Goal: Task Accomplishment & Management: Manage account settings

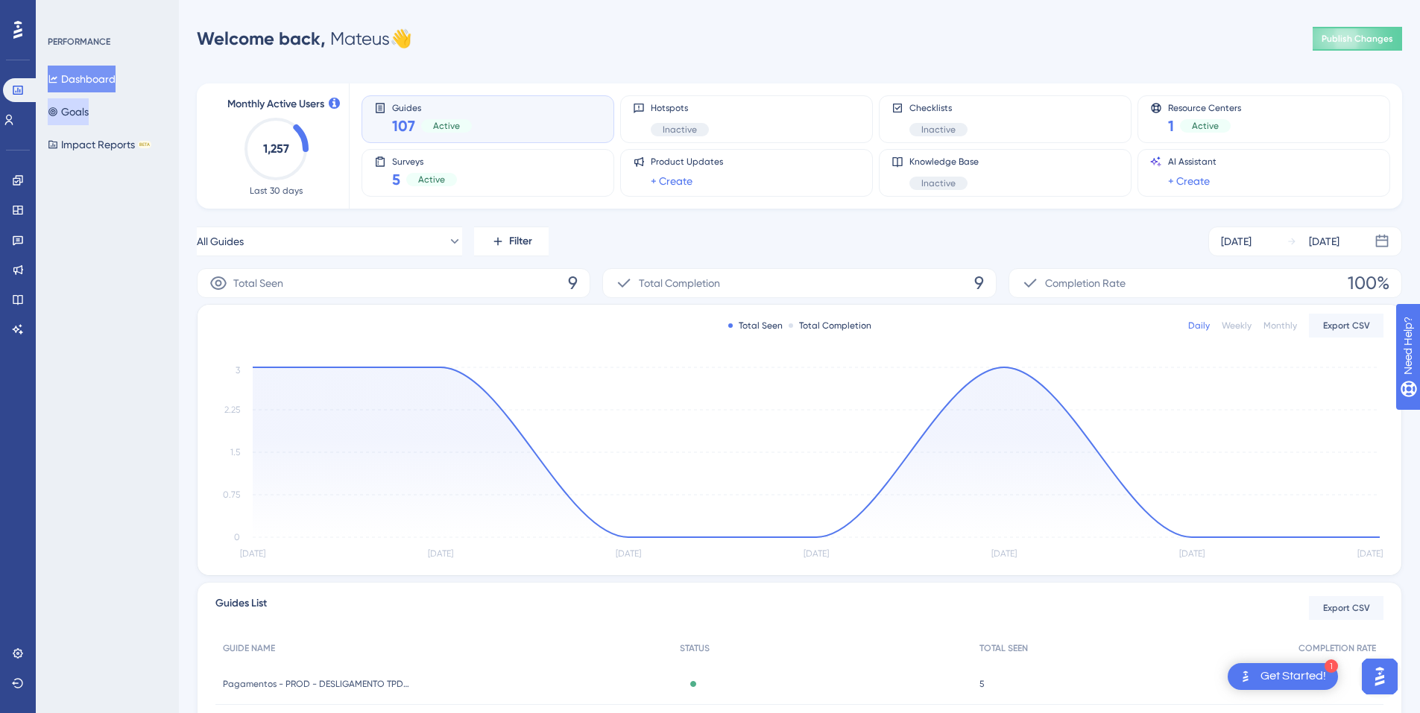
click at [72, 116] on button "Goals" at bounding box center [68, 111] width 41 height 27
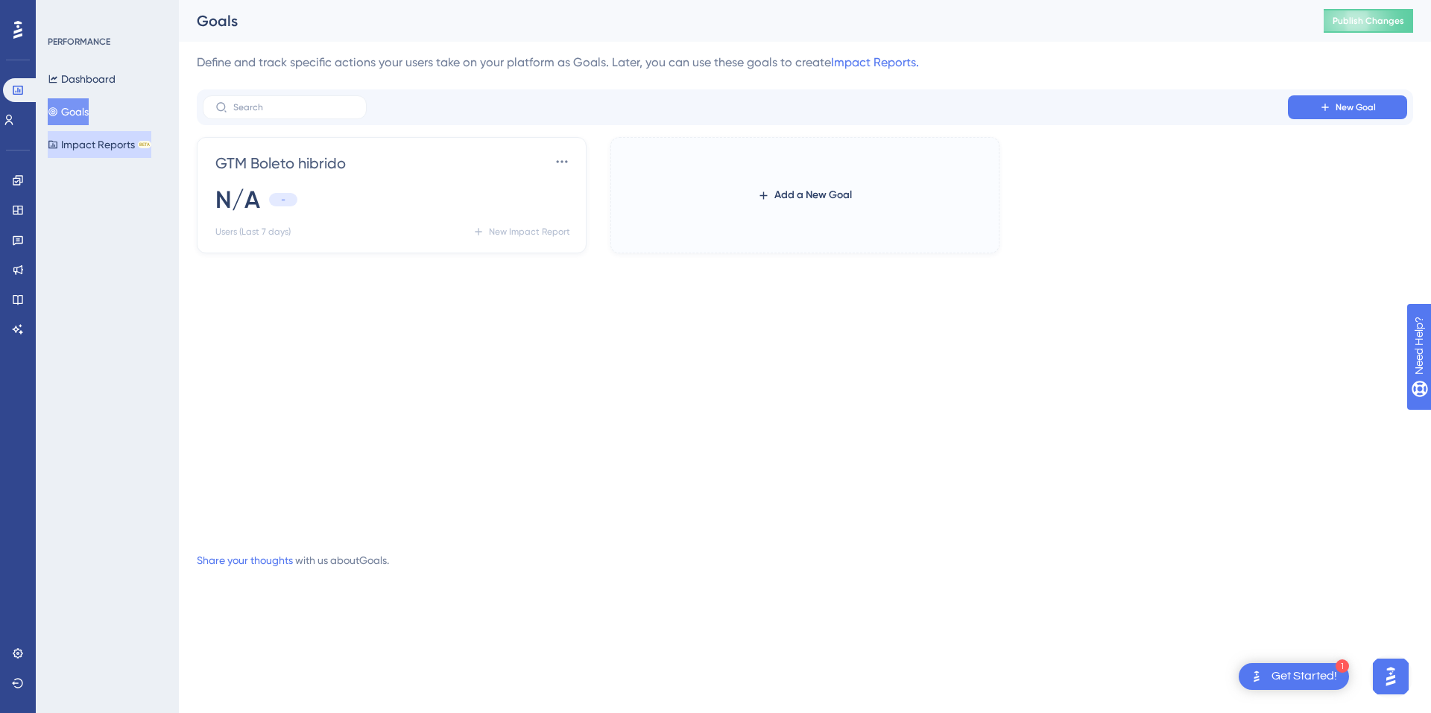
click at [75, 147] on div "✨ INSCREVA-SE AGORA✨" at bounding box center [716, 332] width 1431 height 713
click at [83, 138] on div "✨ INSCREVA-SE AGORA✨" at bounding box center [716, 332] width 1431 height 713
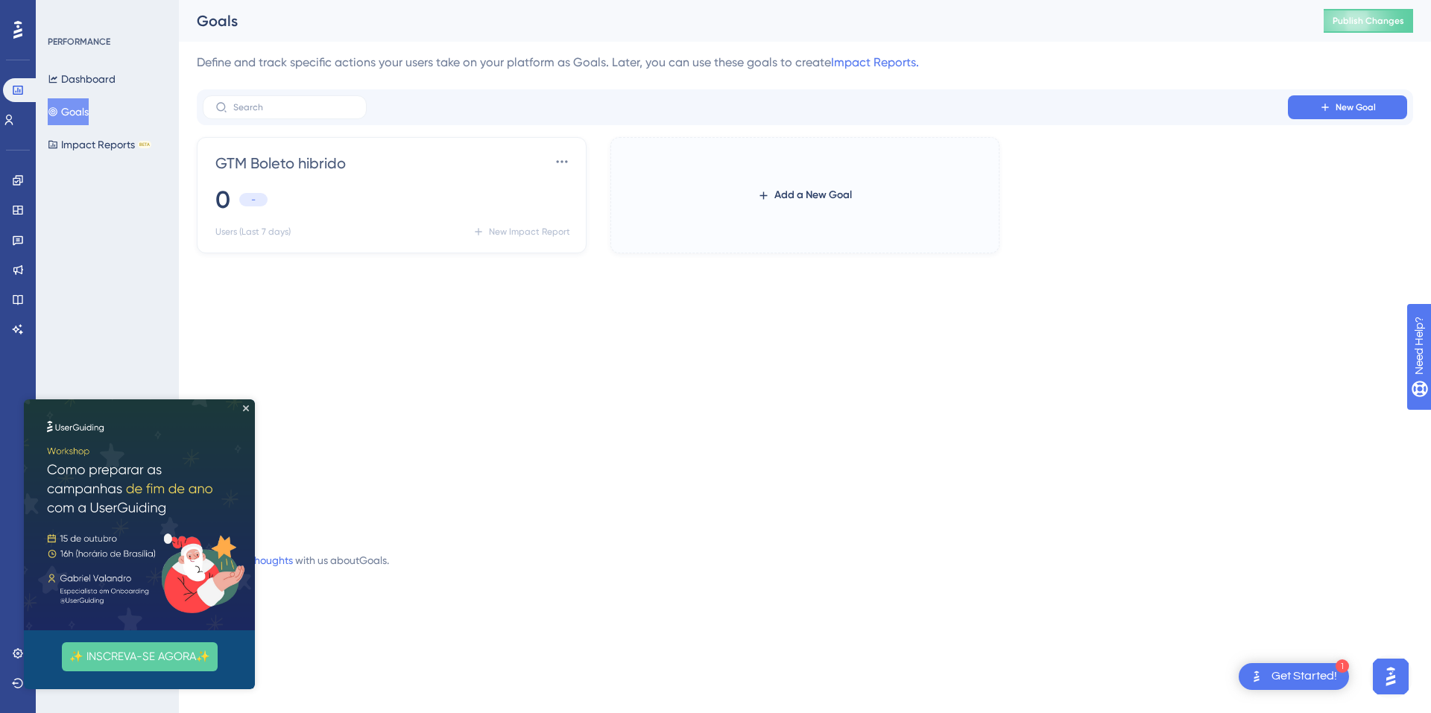
drag, startPoint x: 581, startPoint y: 394, endPoint x: 442, endPoint y: 322, distance: 156.0
click at [581, 394] on div "GTM Boleto hibrido Settings 0 - Users (Last 7 days) New Impact Report Add a New…" at bounding box center [805, 335] width 1217 height 397
click at [13, 119] on icon at bounding box center [9, 120] width 12 height 12
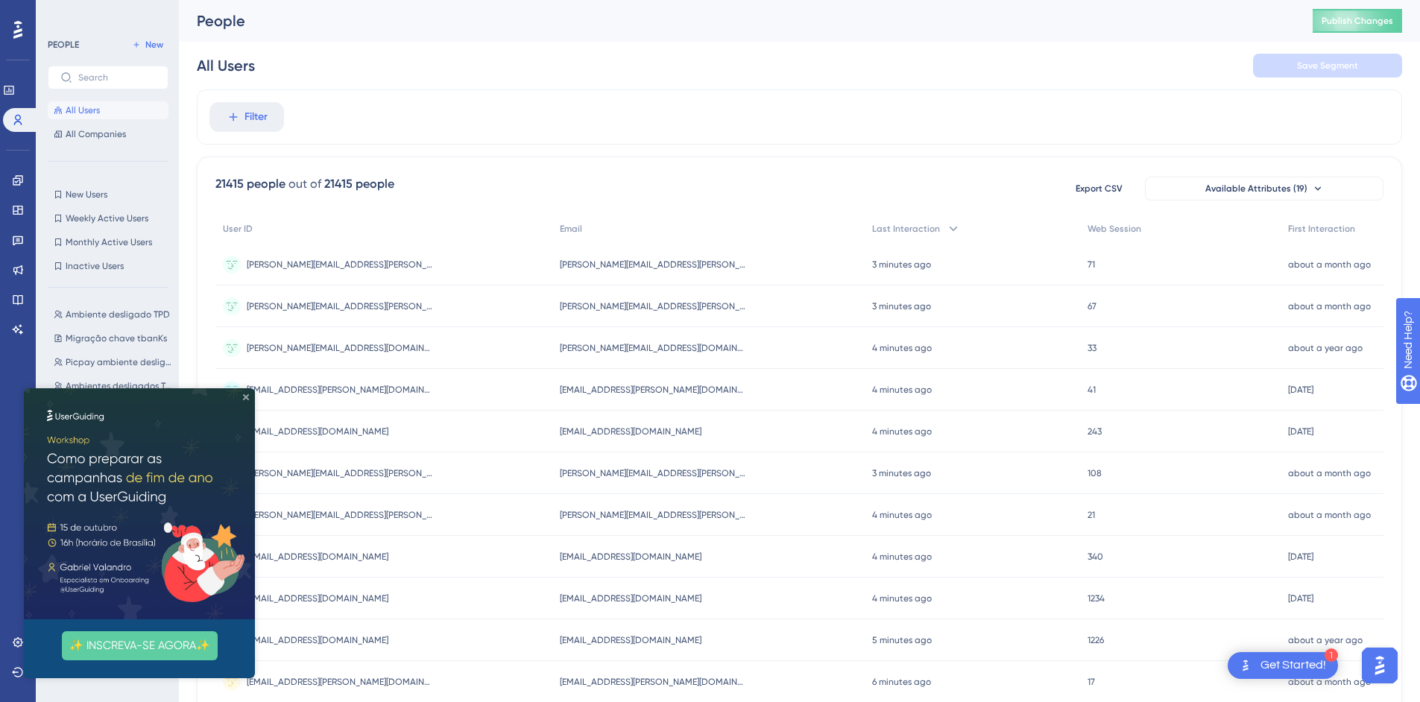
click at [244, 398] on icon "Close Preview" at bounding box center [246, 397] width 6 height 6
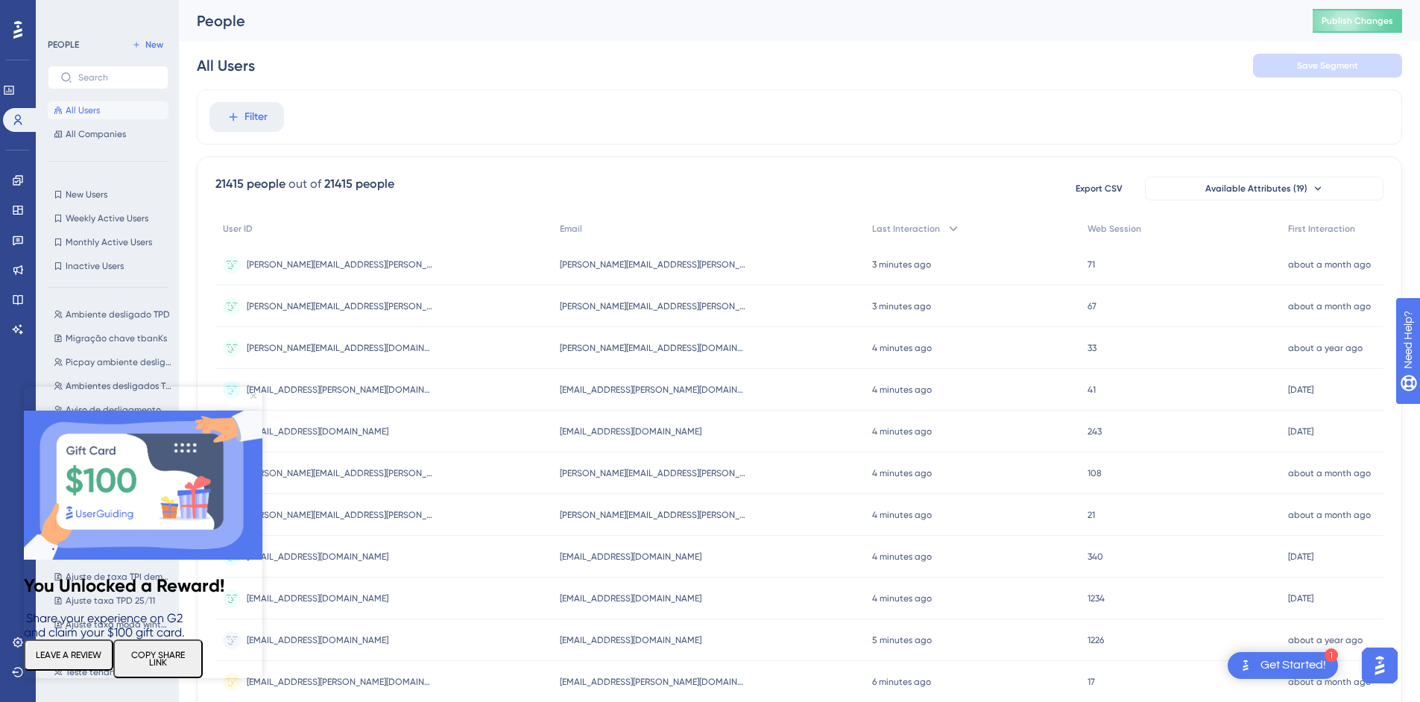
click at [250, 396] on icon "Close Preview" at bounding box center [253, 396] width 6 height 6
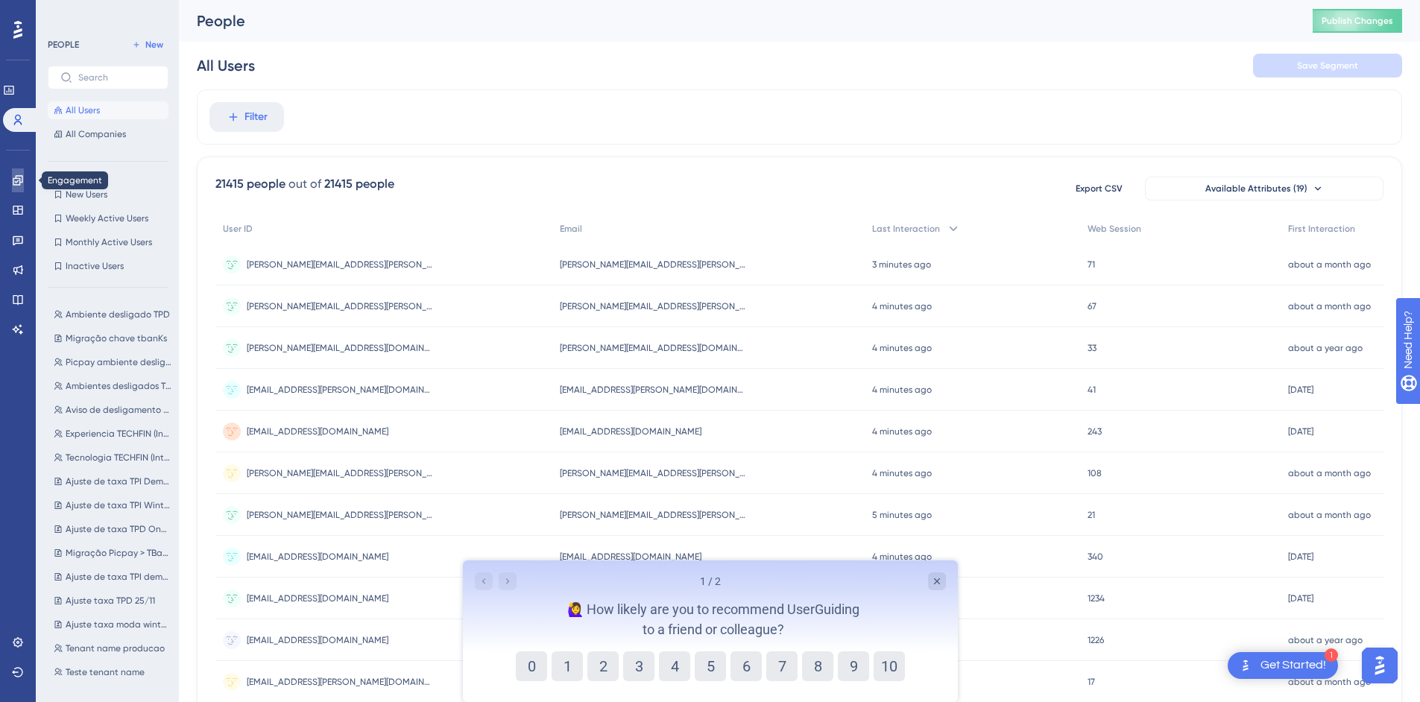
click at [19, 179] on icon at bounding box center [18, 180] width 10 height 10
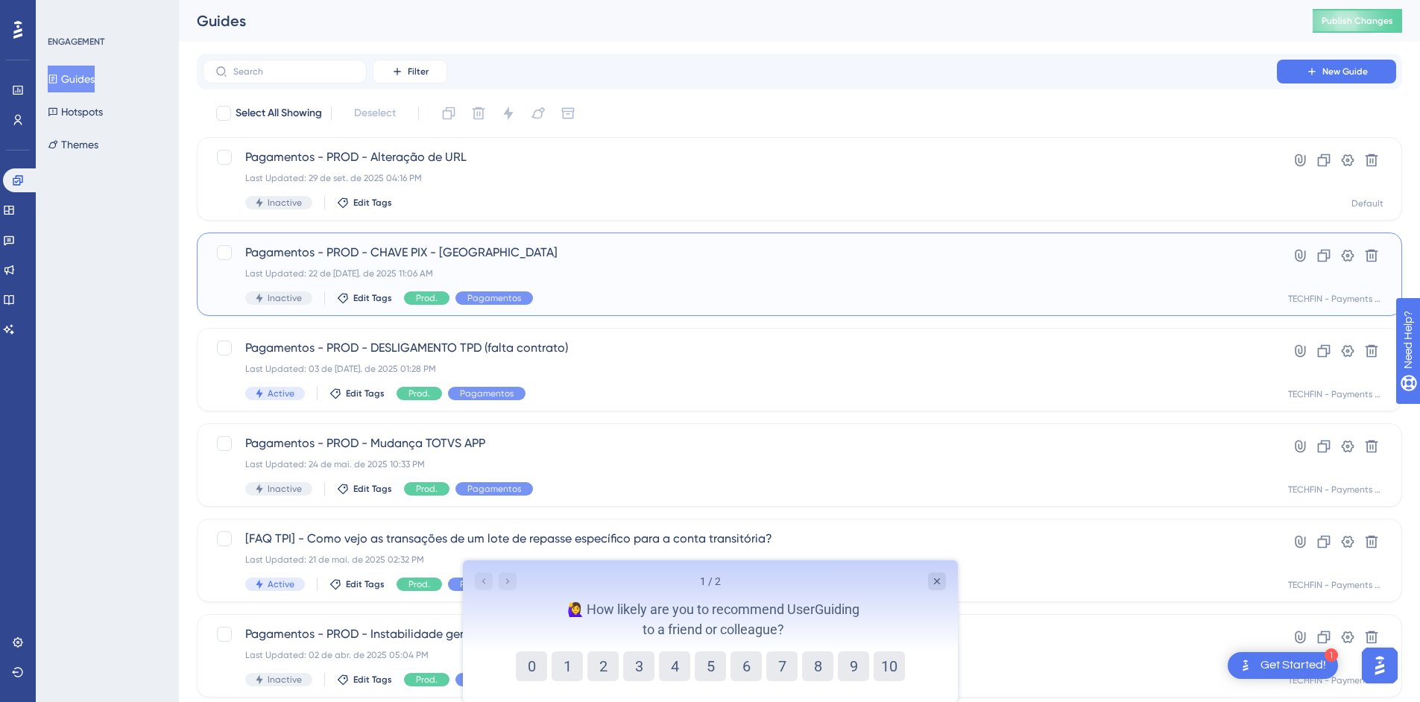
click at [648, 269] on div "Last Updated: 22 de [DATE]. de 2025 11:06 AM" at bounding box center [739, 274] width 989 height 12
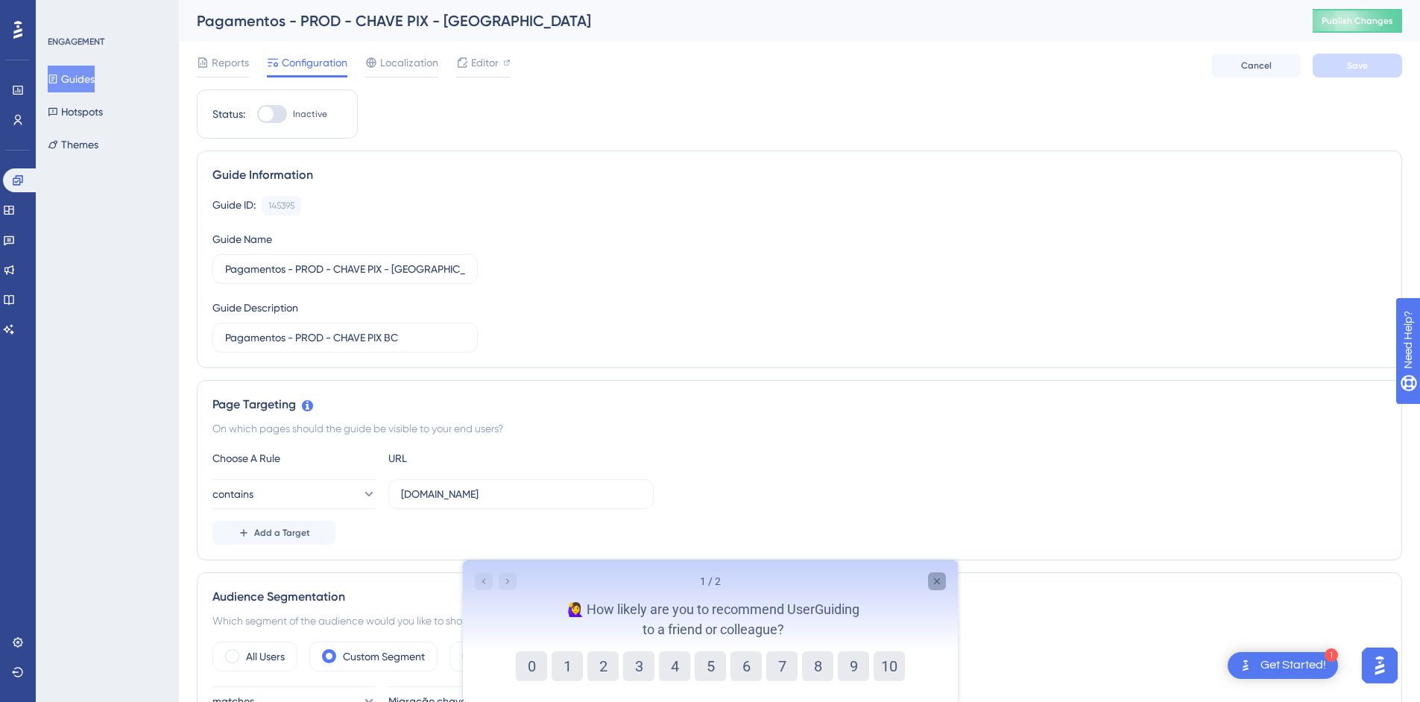
click at [939, 584] on icon "Close survey" at bounding box center [936, 582] width 12 height 12
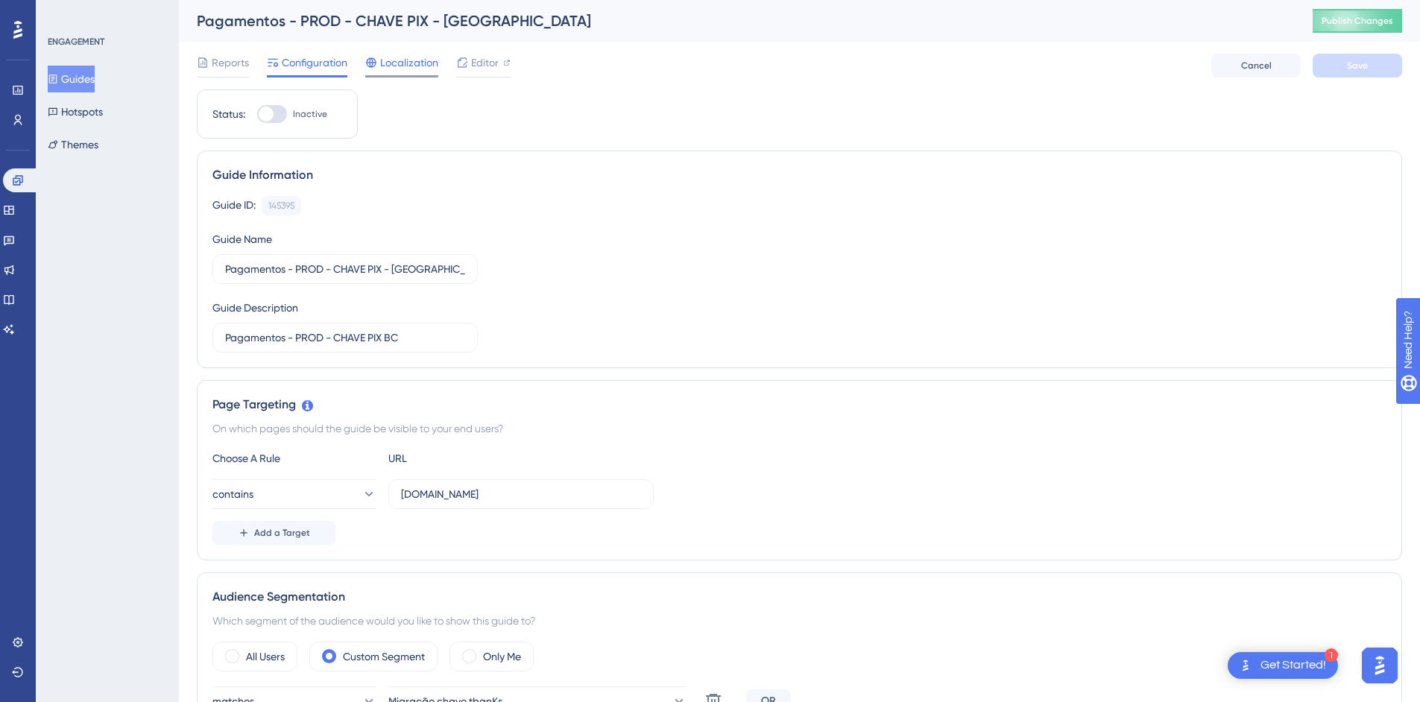
click at [403, 64] on span "Localization" at bounding box center [409, 63] width 58 height 18
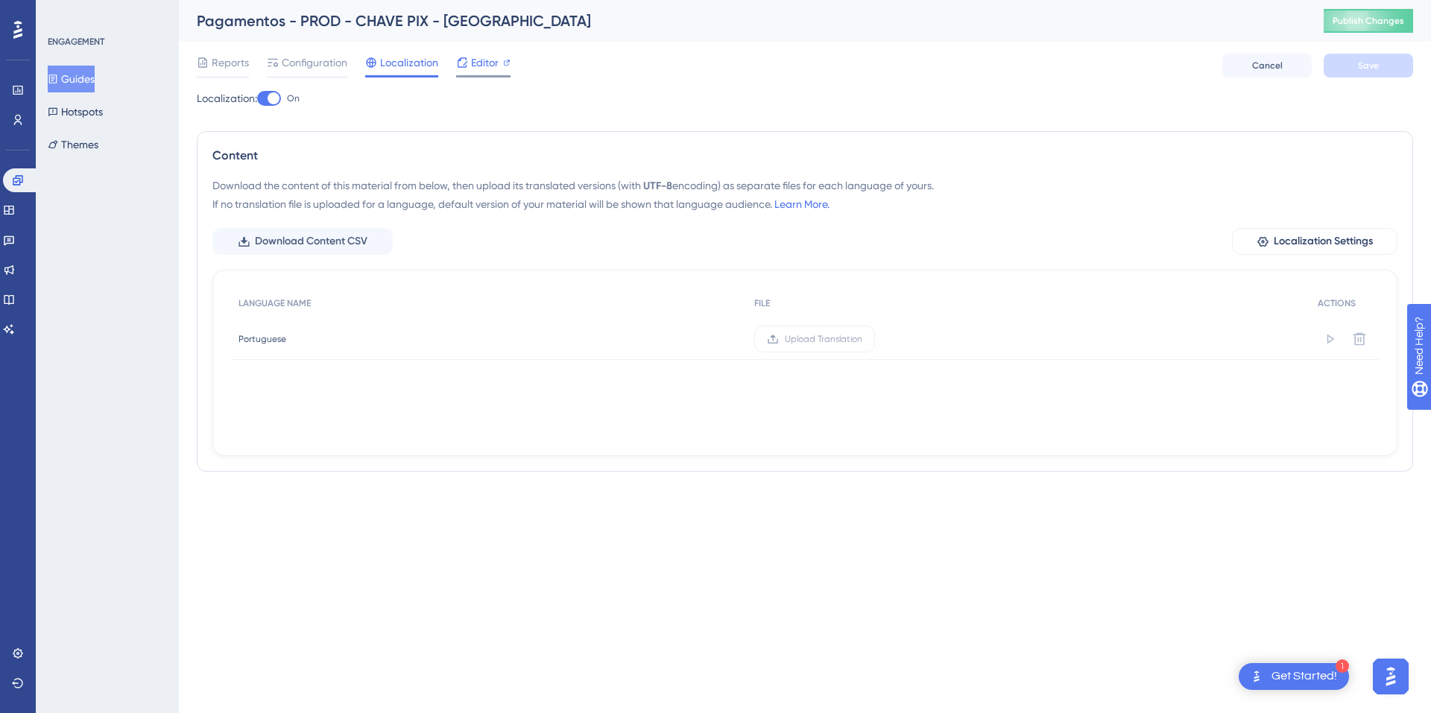
click at [463, 64] on icon at bounding box center [462, 63] width 12 height 12
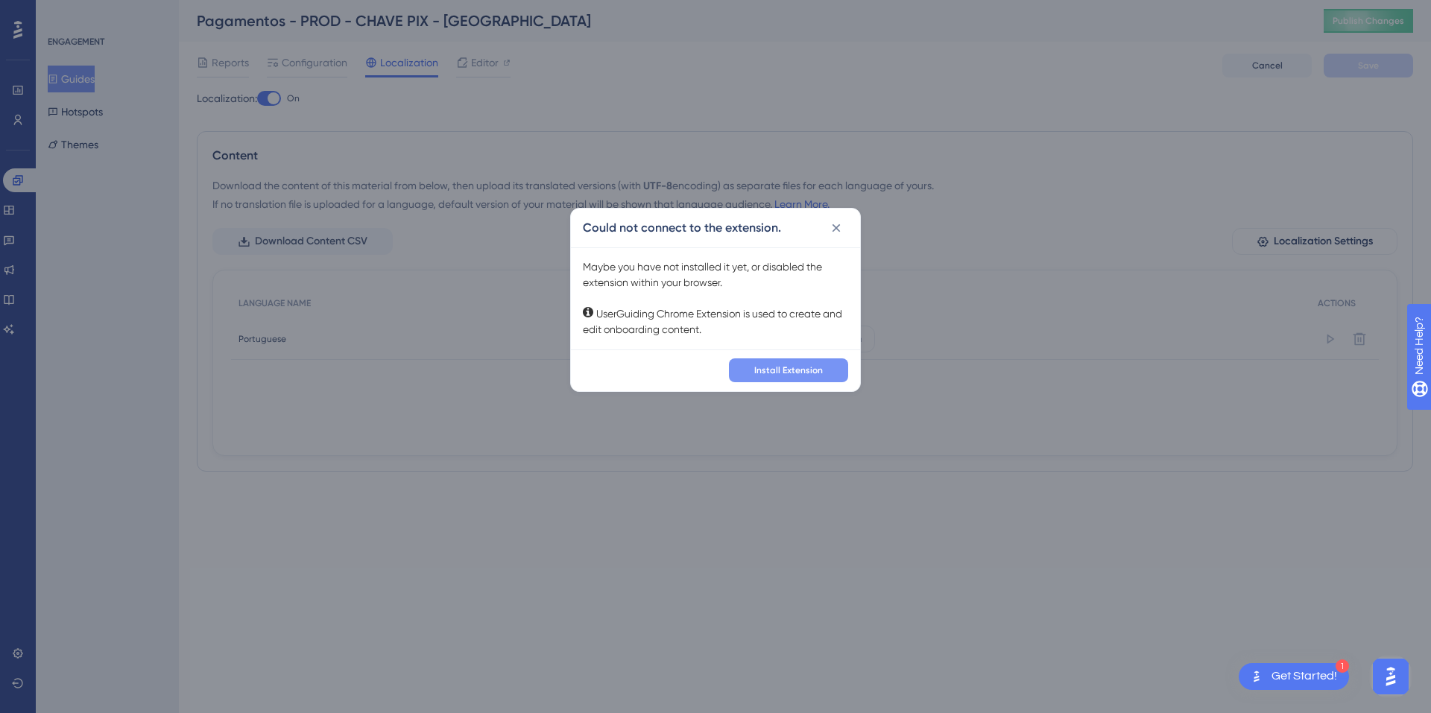
click at [796, 375] on span "Install Extension" at bounding box center [788, 371] width 69 height 12
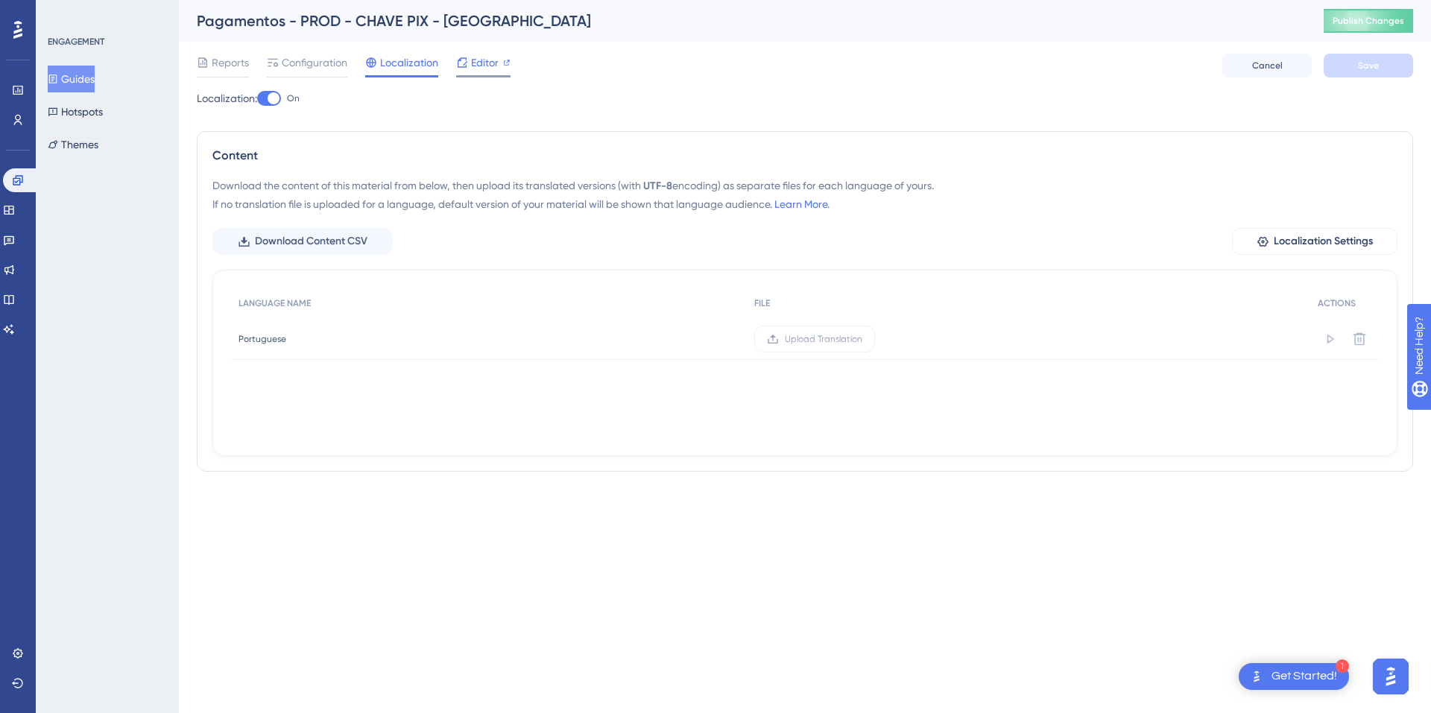
click at [489, 60] on span "Editor" at bounding box center [485, 63] width 28 height 18
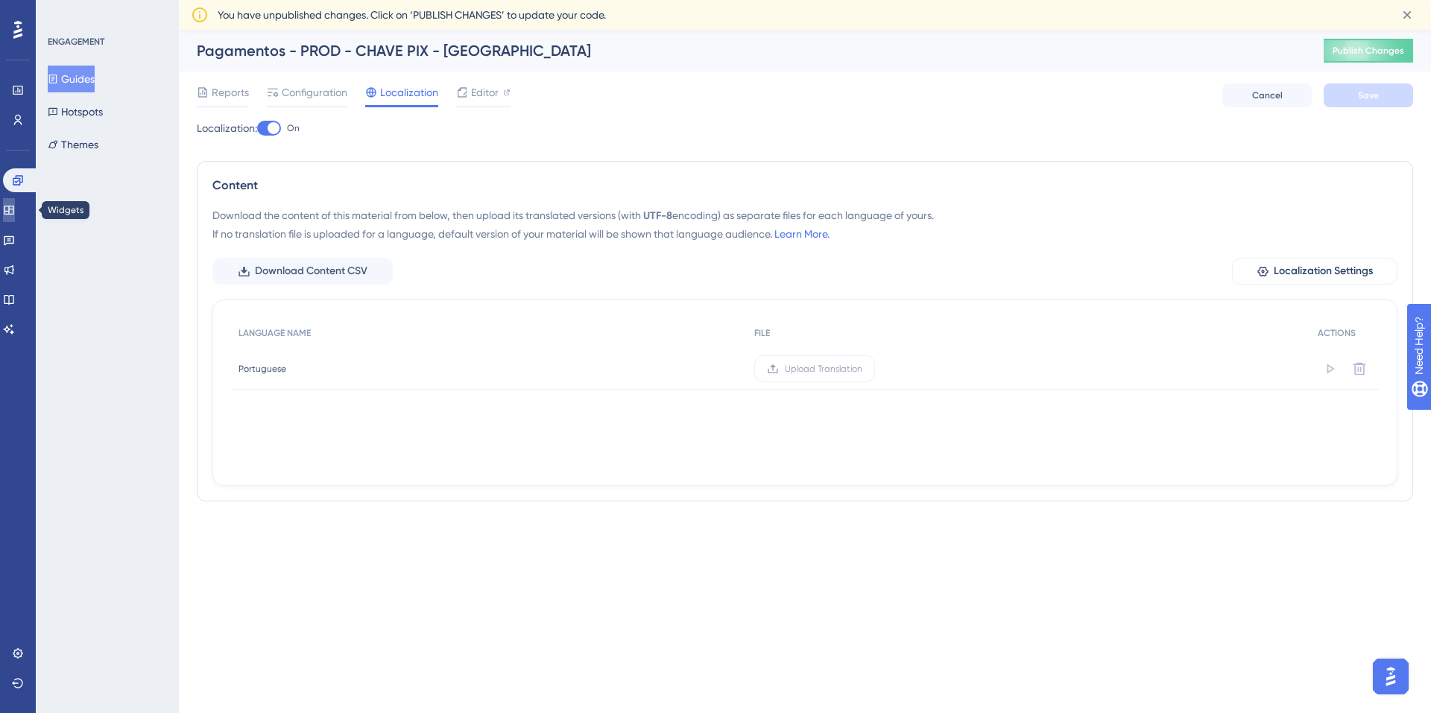
click at [13, 206] on icon at bounding box center [9, 210] width 10 height 9
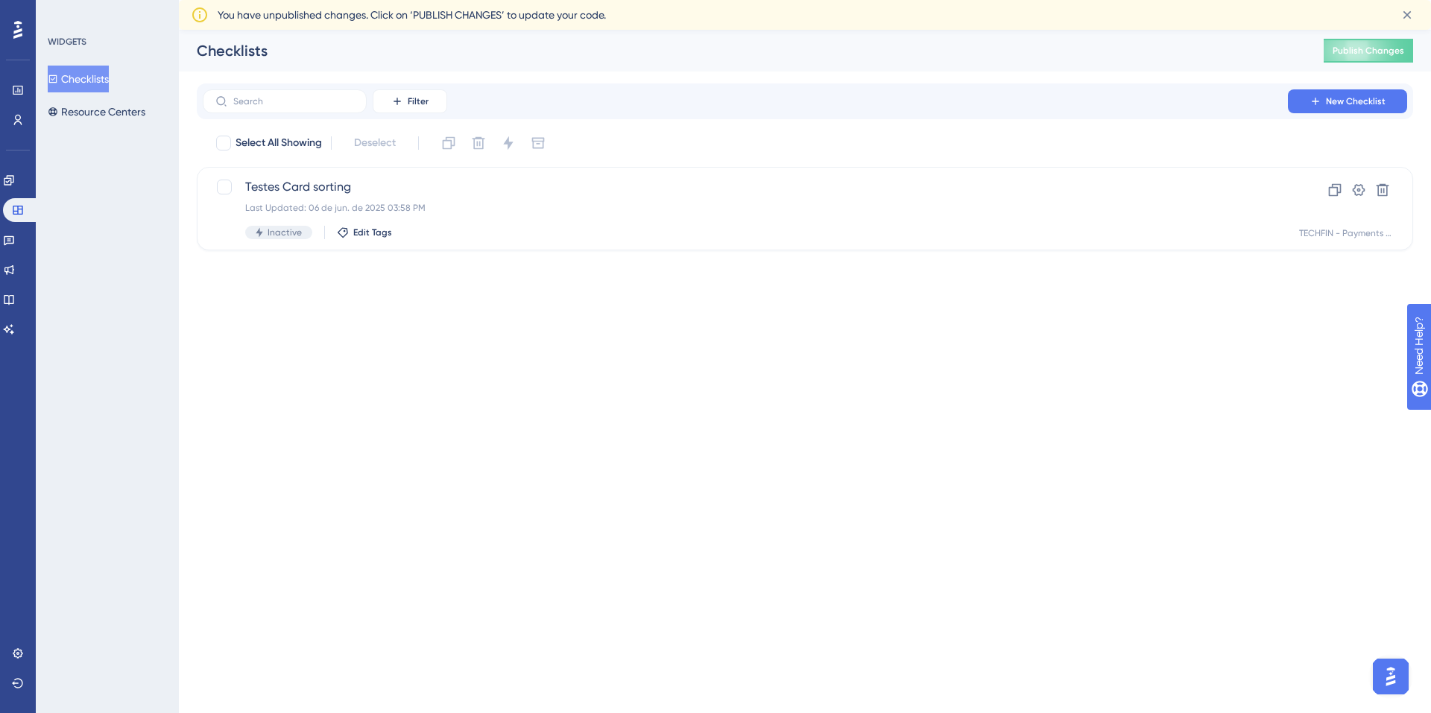
click at [1180, 0] on html "Performance Users Engagement Widgets Feedback Product Updates Knowledge Base AI…" at bounding box center [715, 0] width 1431 height 0
click at [14, 25] on icon at bounding box center [17, 29] width 9 height 19
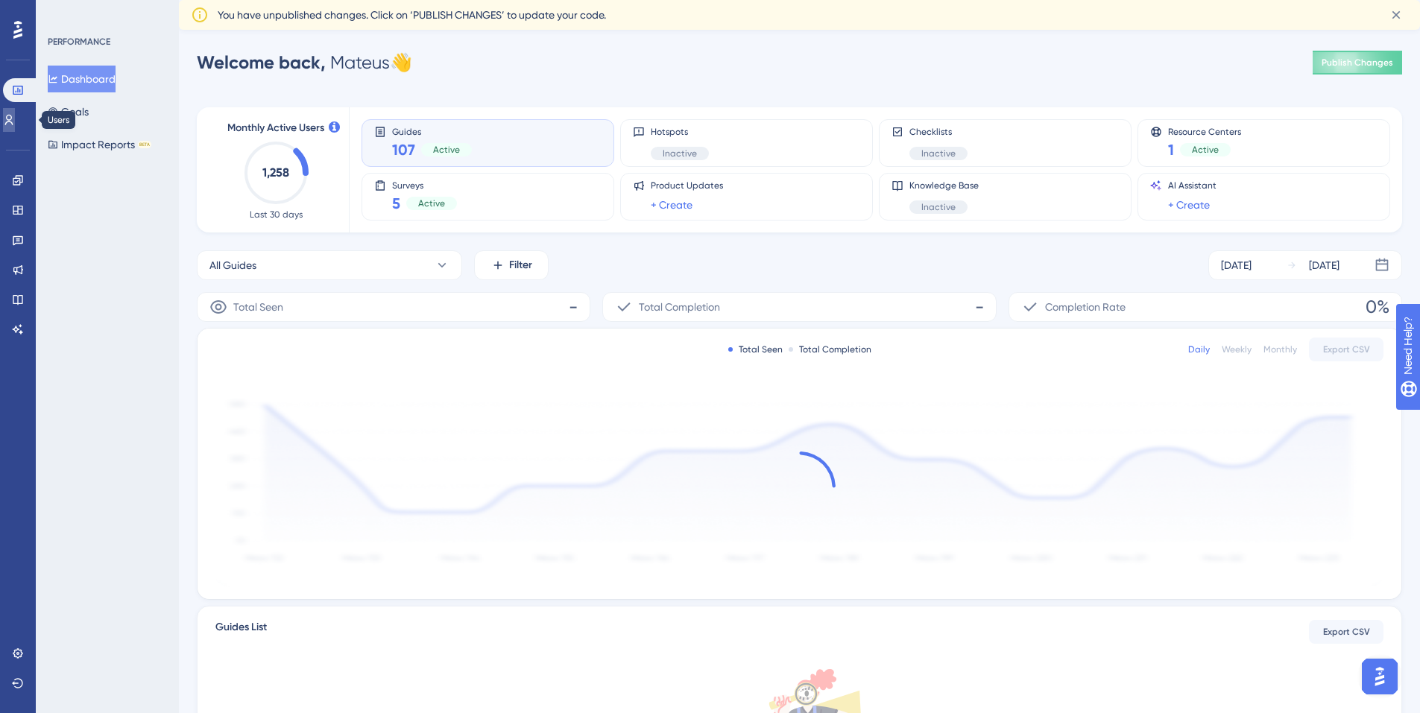
click at [15, 116] on icon at bounding box center [9, 120] width 12 height 12
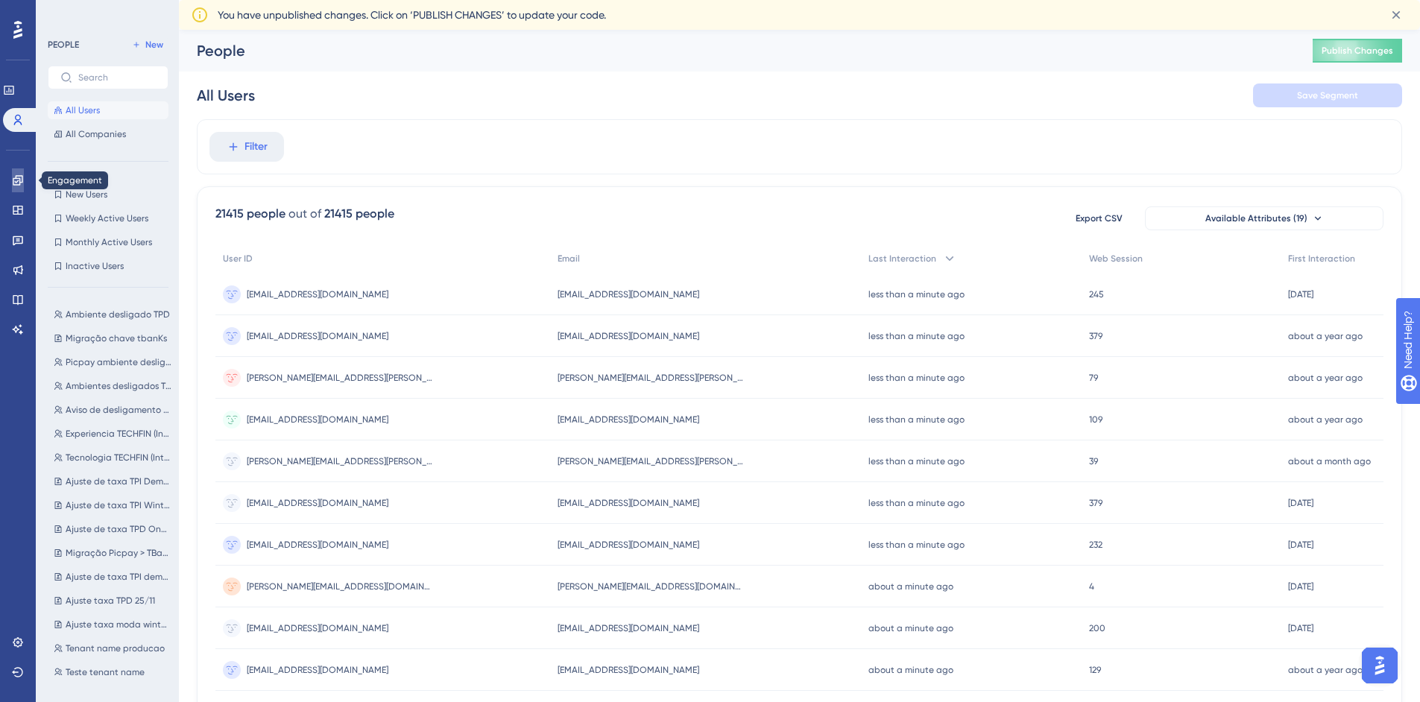
click at [18, 177] on icon at bounding box center [18, 180] width 12 height 12
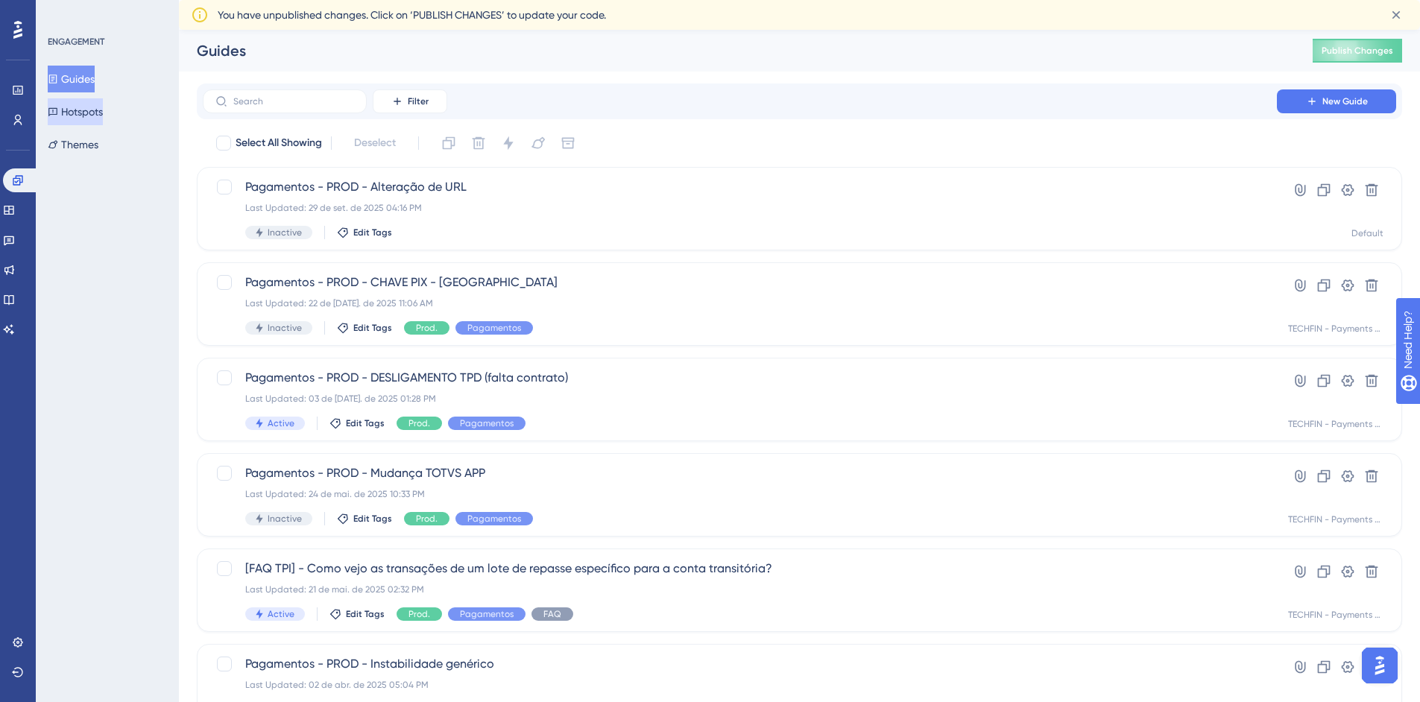
click at [97, 108] on button "Hotspots" at bounding box center [75, 111] width 55 height 27
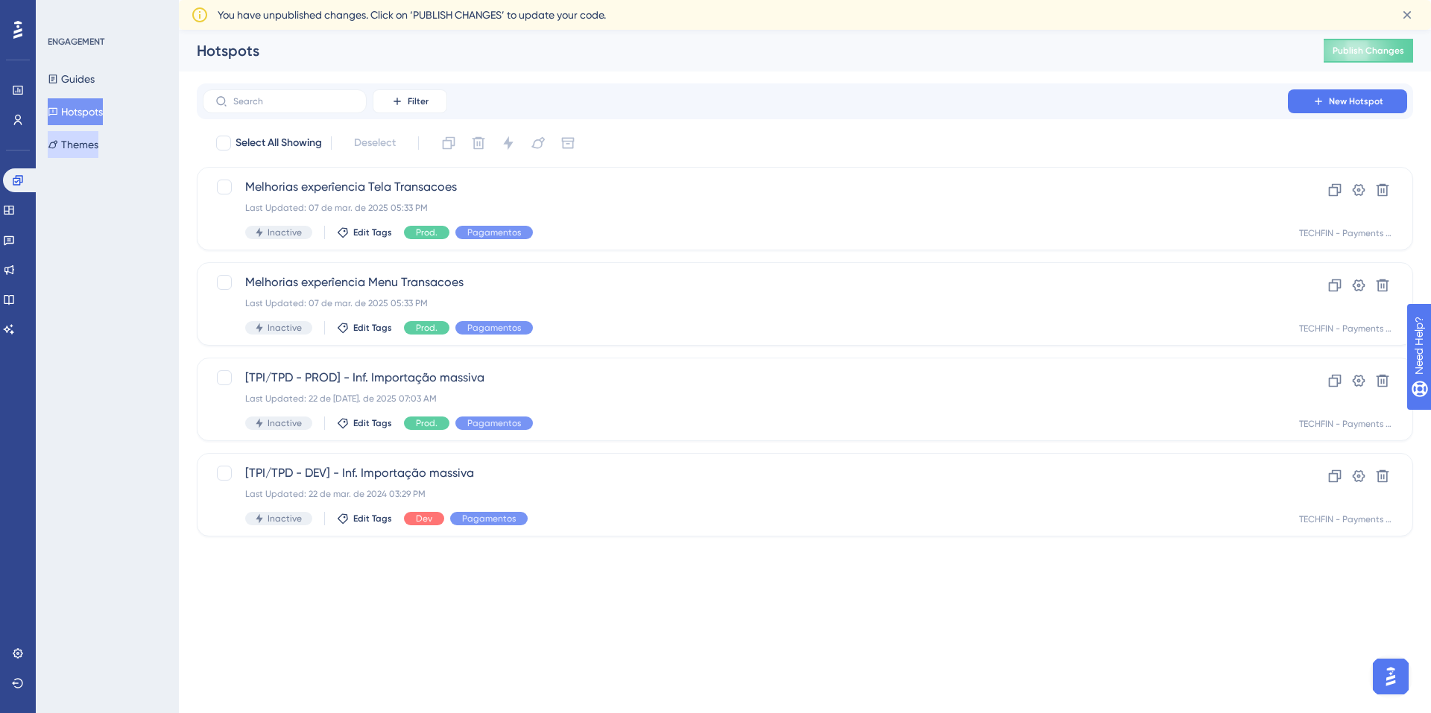
click at [84, 156] on button "Themes" at bounding box center [73, 144] width 51 height 27
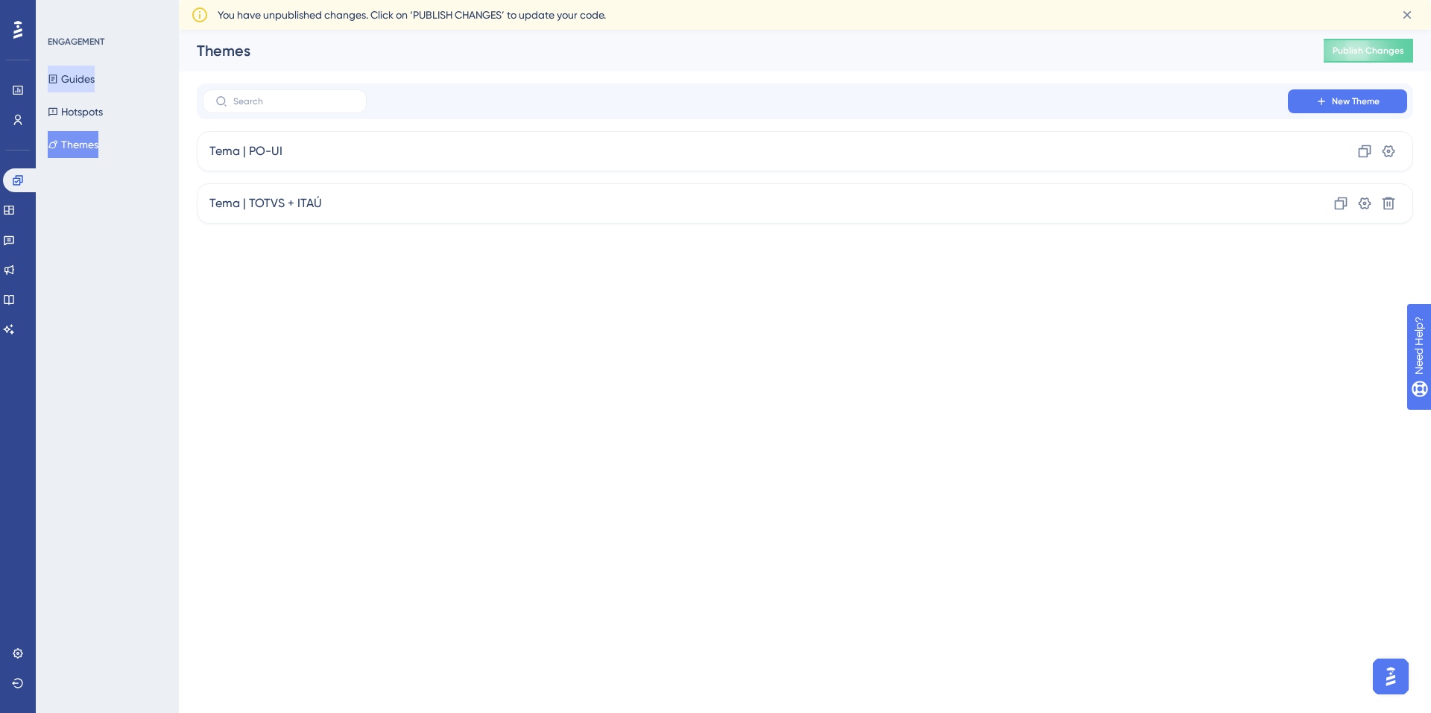
click at [81, 78] on button "Guides" at bounding box center [71, 79] width 47 height 27
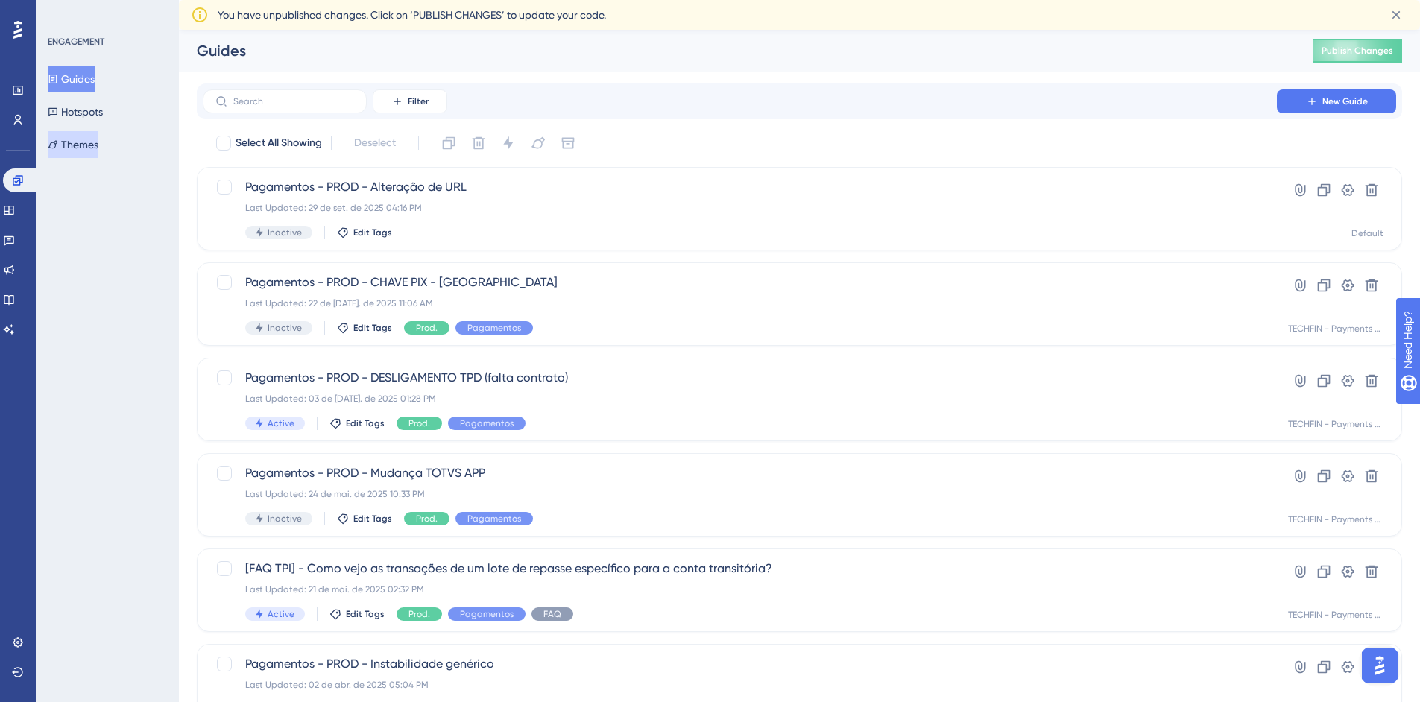
click at [73, 145] on button "Themes" at bounding box center [73, 144] width 51 height 27
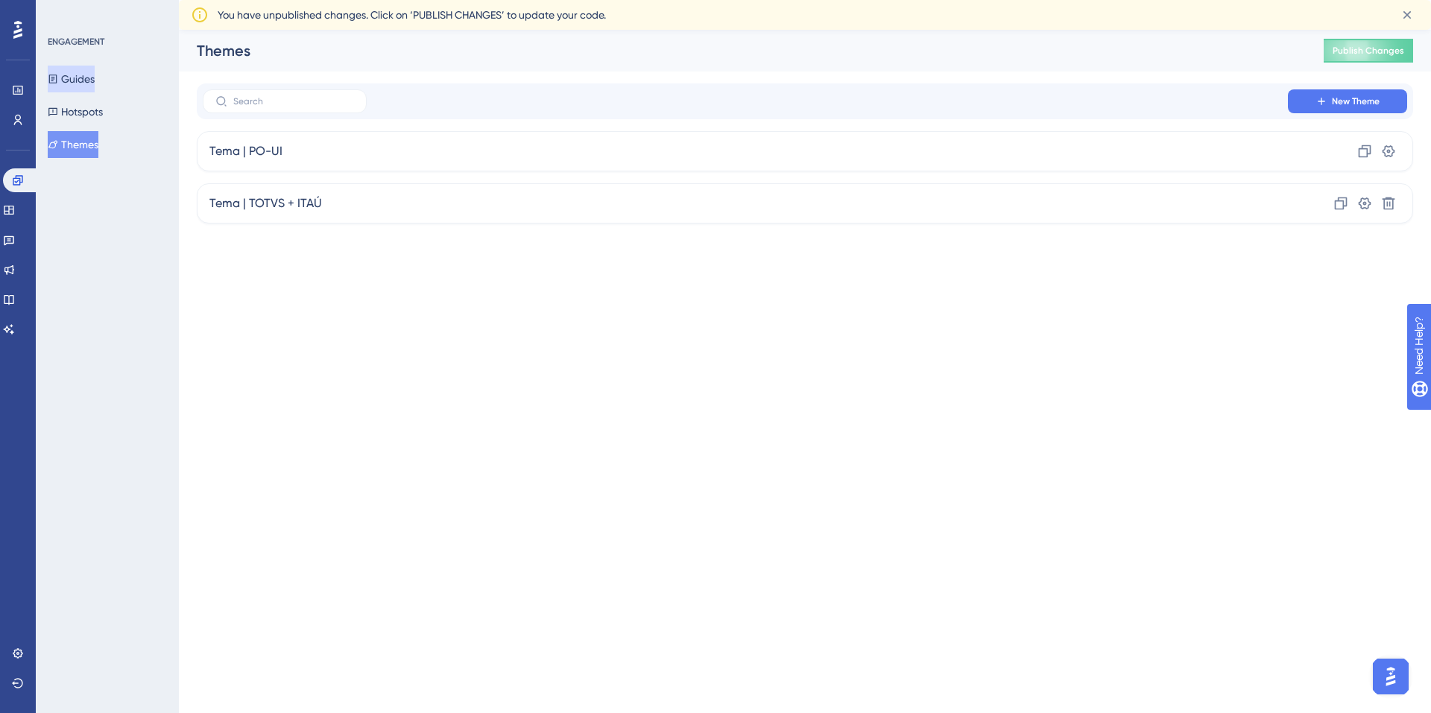
click at [89, 81] on button "Guides" at bounding box center [71, 79] width 47 height 27
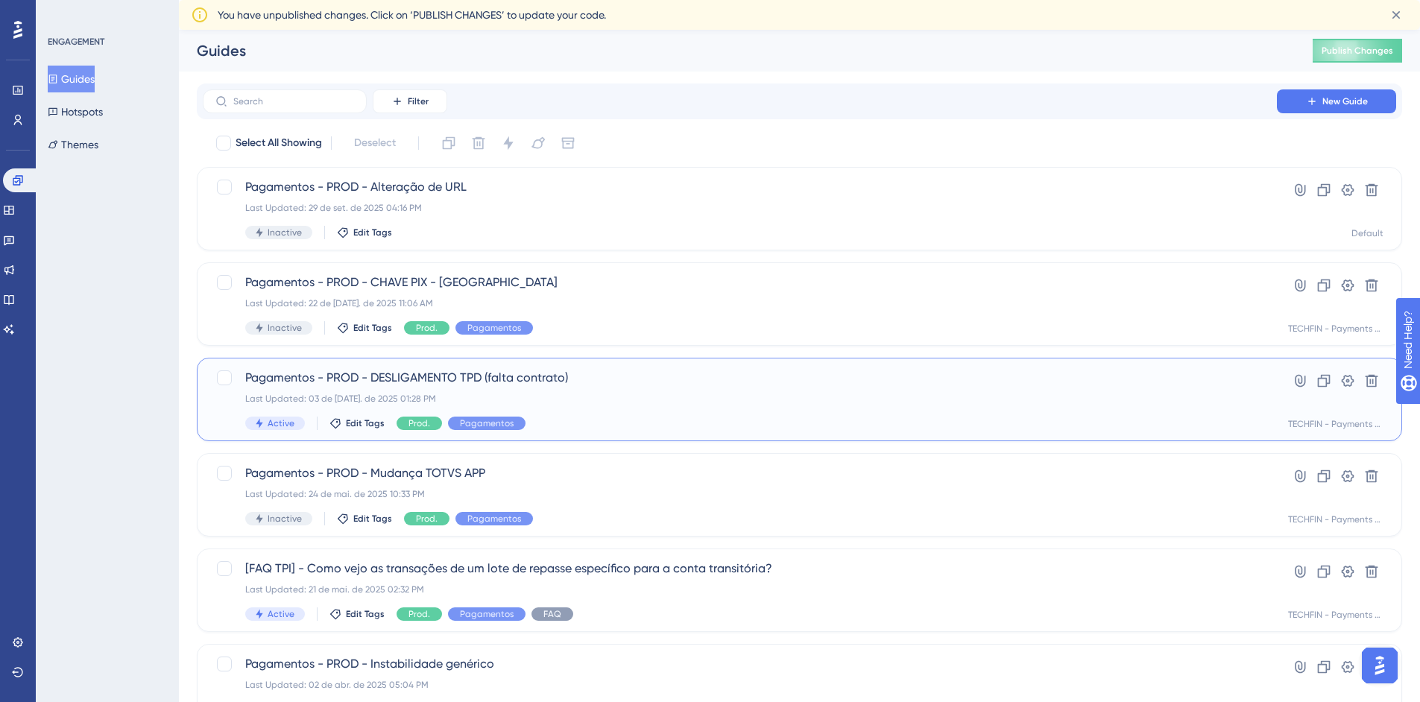
click at [637, 380] on span "Pagamentos - PROD - DESLIGAMENTO TPD (falta contrato)" at bounding box center [739, 378] width 989 height 18
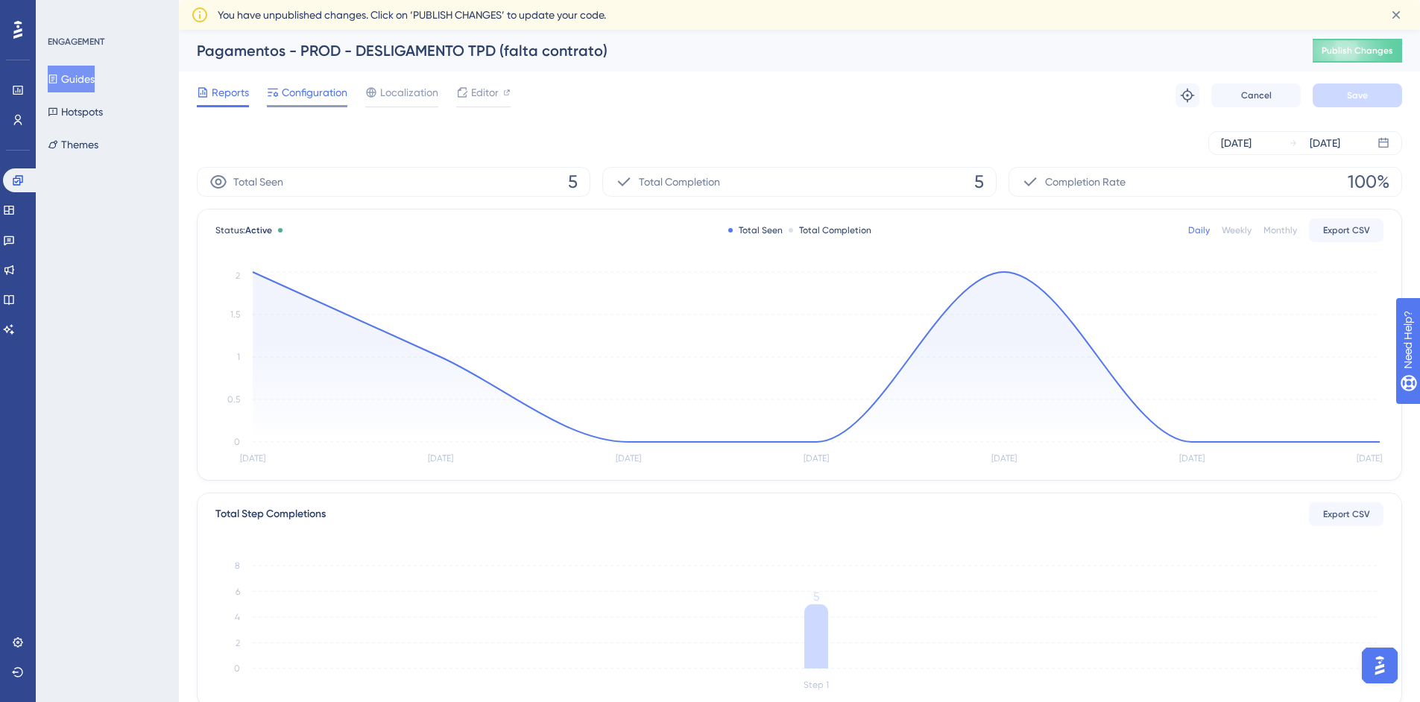
click at [294, 93] on span "Configuration" at bounding box center [315, 92] width 66 height 18
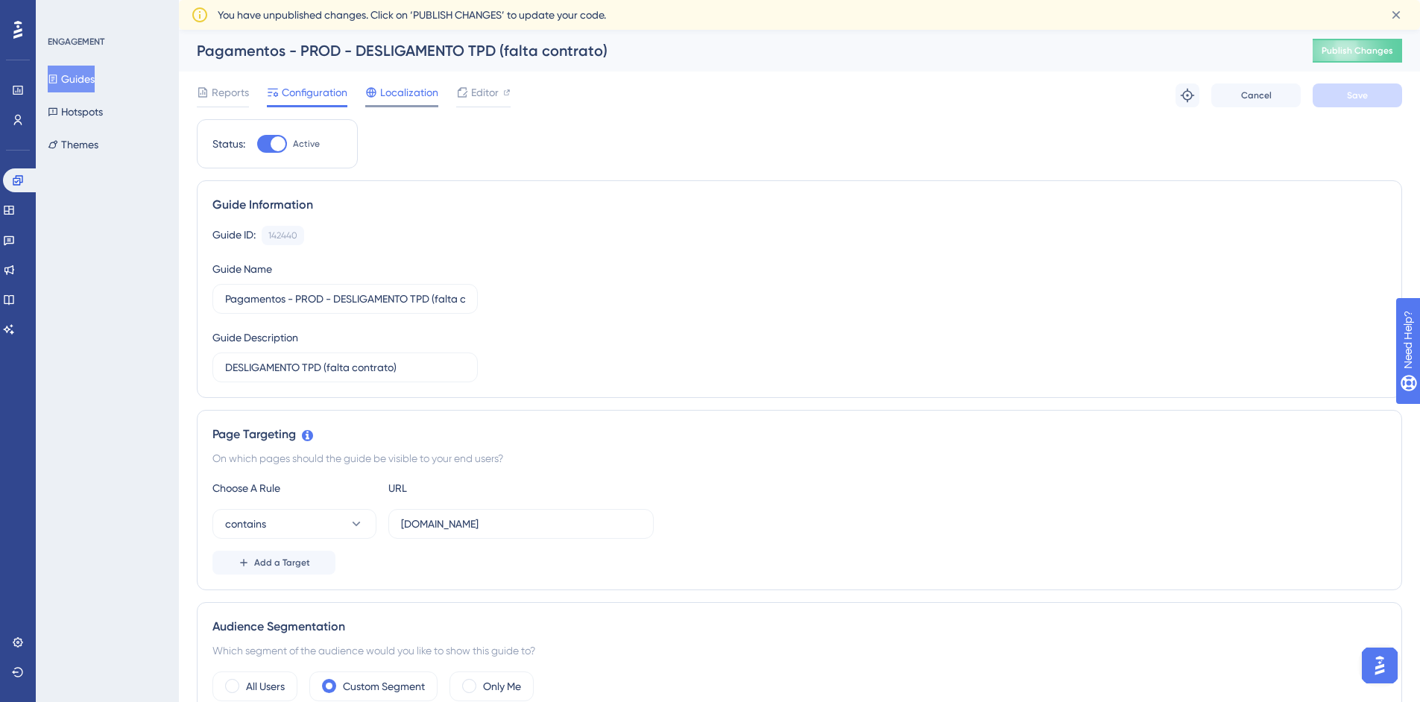
click at [381, 87] on span "Localization" at bounding box center [409, 92] width 58 height 18
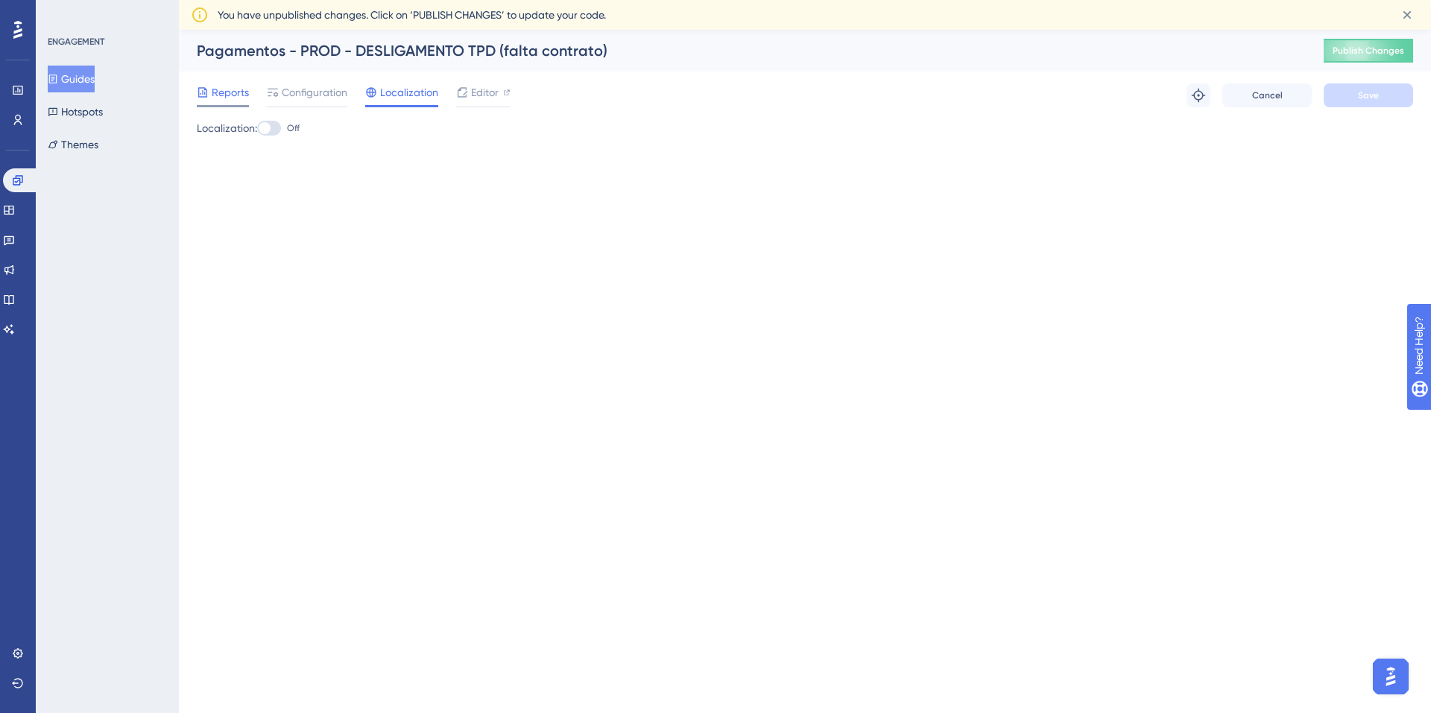
click at [223, 94] on span "Reports" at bounding box center [230, 92] width 37 height 18
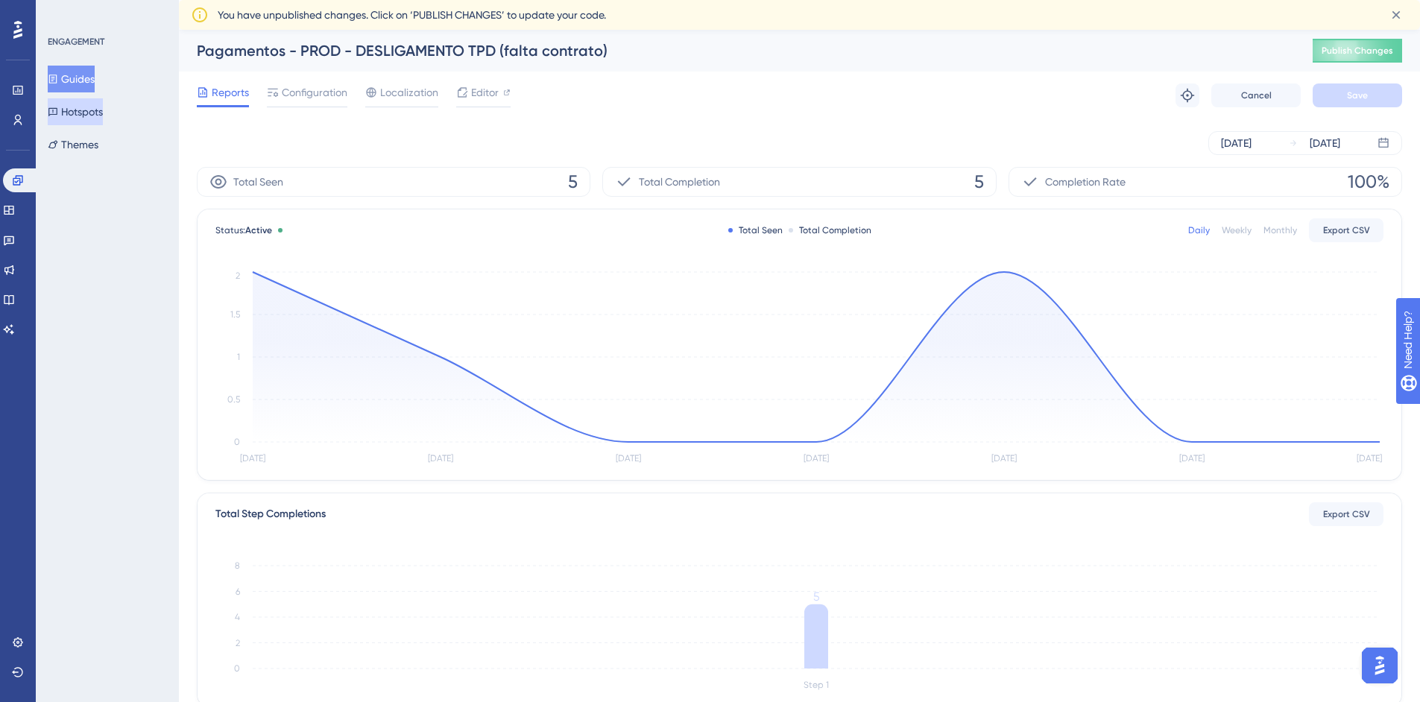
click at [98, 116] on button "Hotspots" at bounding box center [75, 111] width 55 height 27
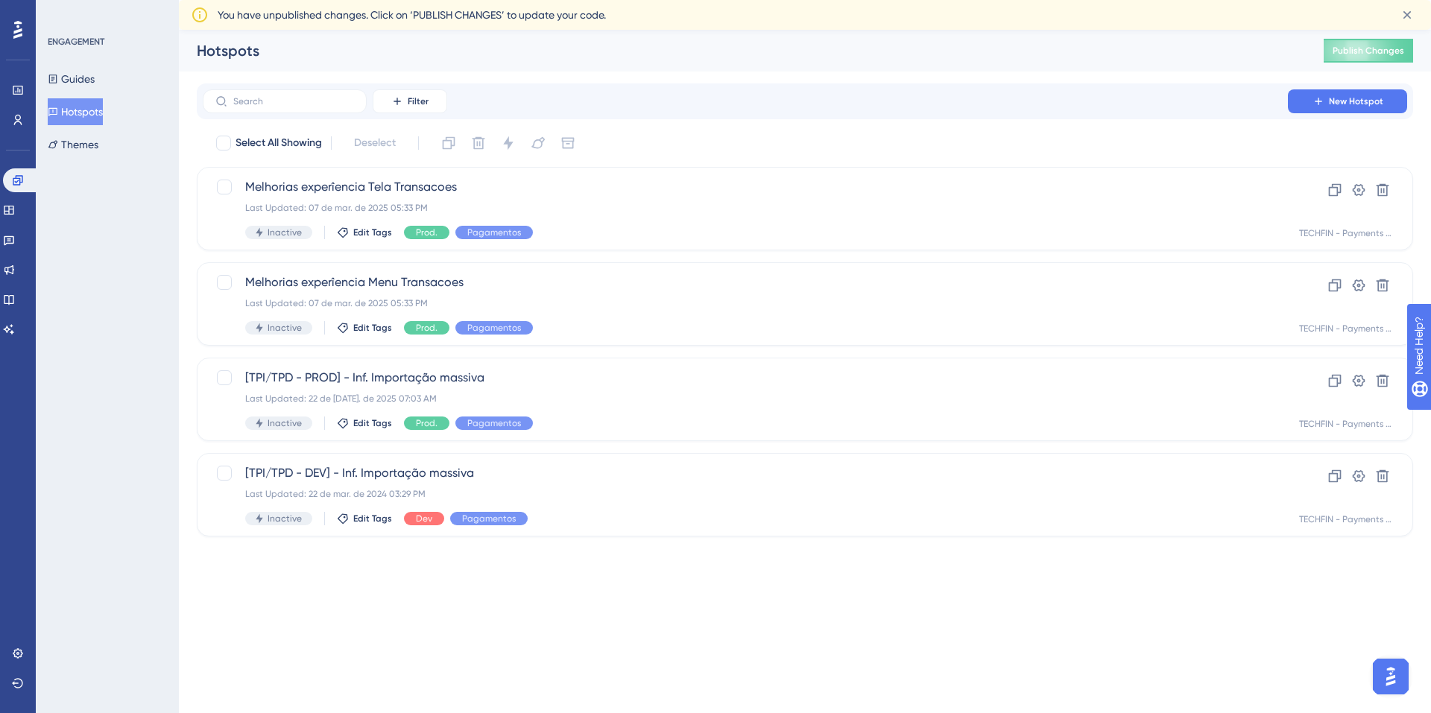
click at [83, 58] on div "ENGAGEMENT Guides Hotspots Themes" at bounding box center [108, 97] width 121 height 122
click at [74, 78] on button "Guides" at bounding box center [71, 79] width 47 height 27
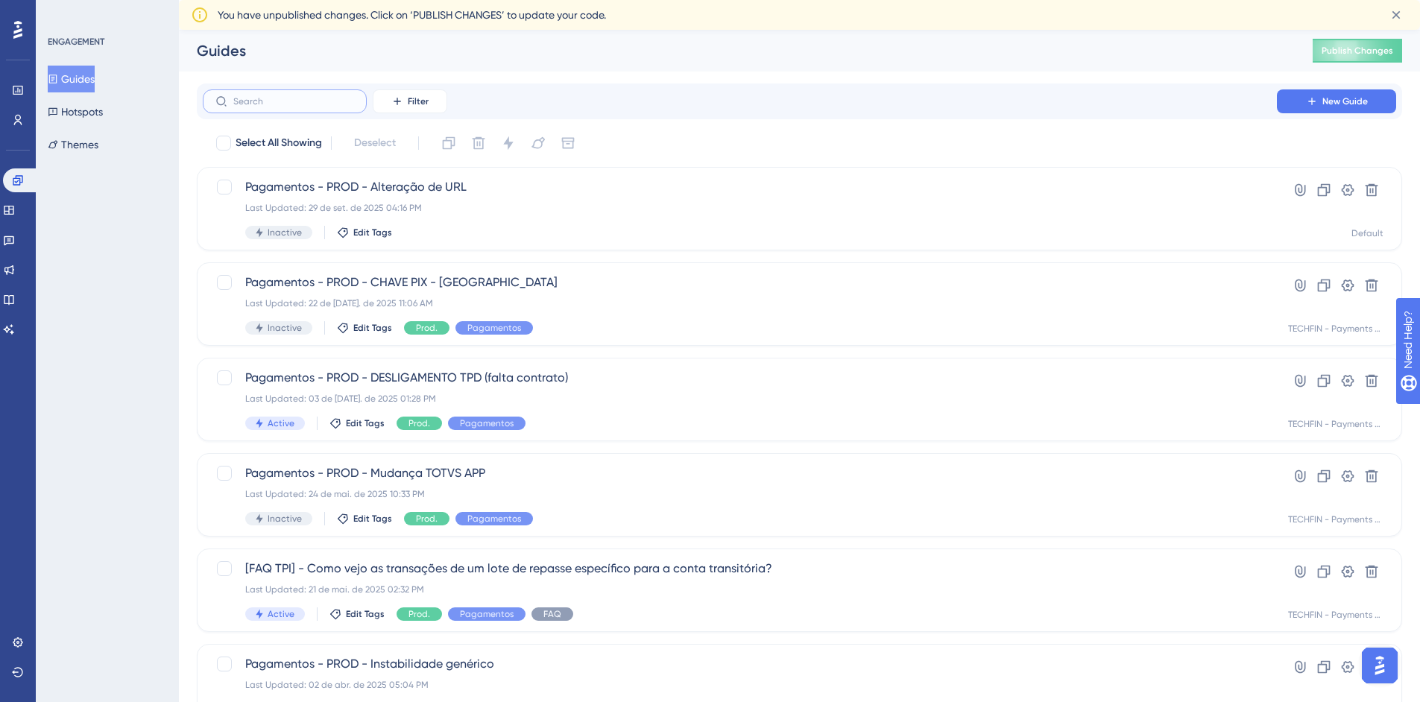
click at [312, 96] on input "text" at bounding box center [293, 101] width 121 height 10
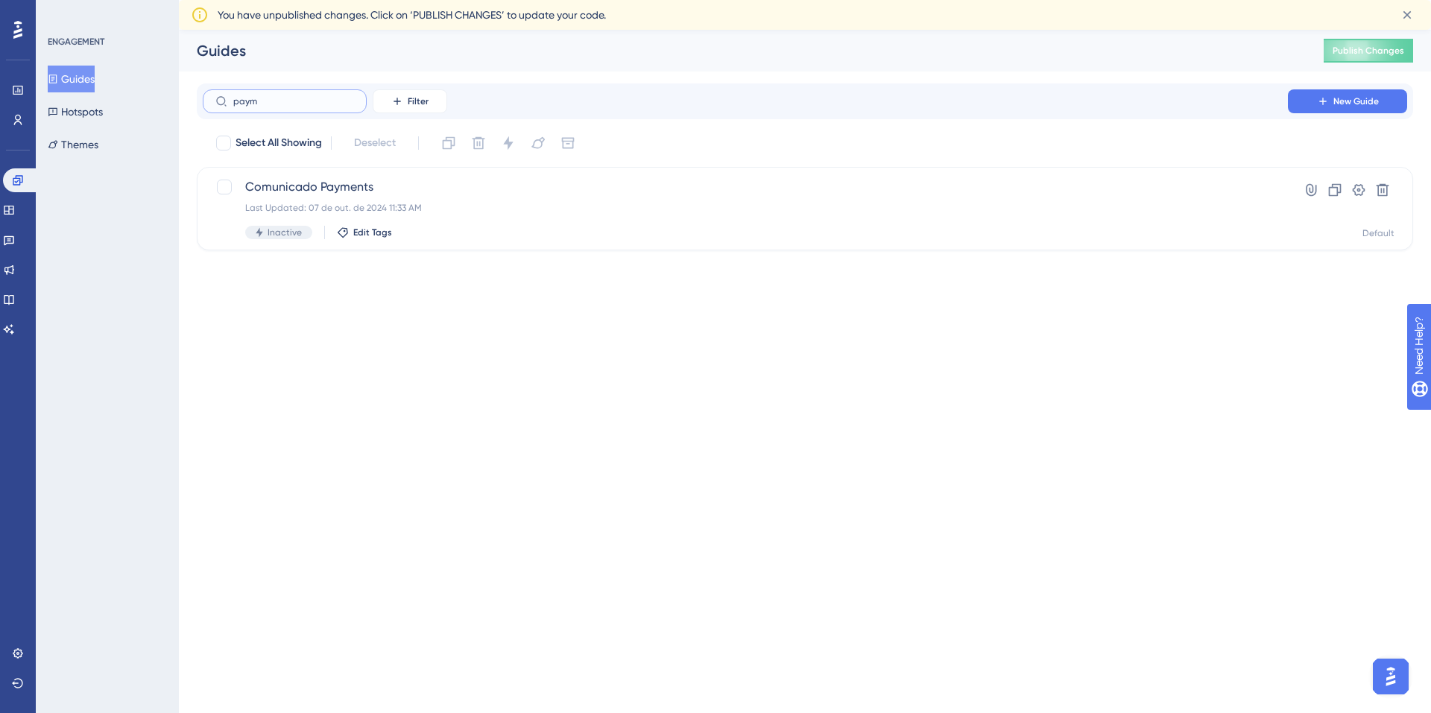
click at [293, 104] on input "paym" at bounding box center [293, 101] width 121 height 10
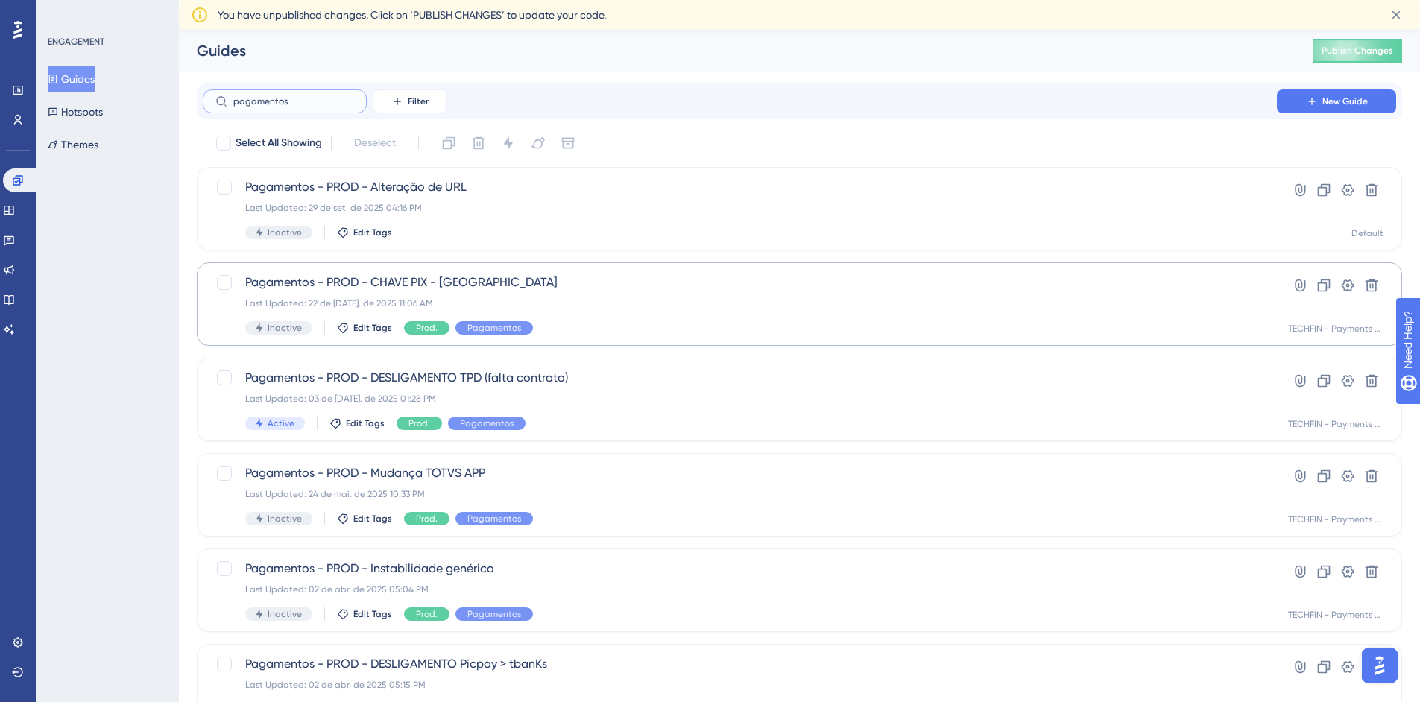
type input "pagamentos"
